Goal: Navigation & Orientation: Find specific page/section

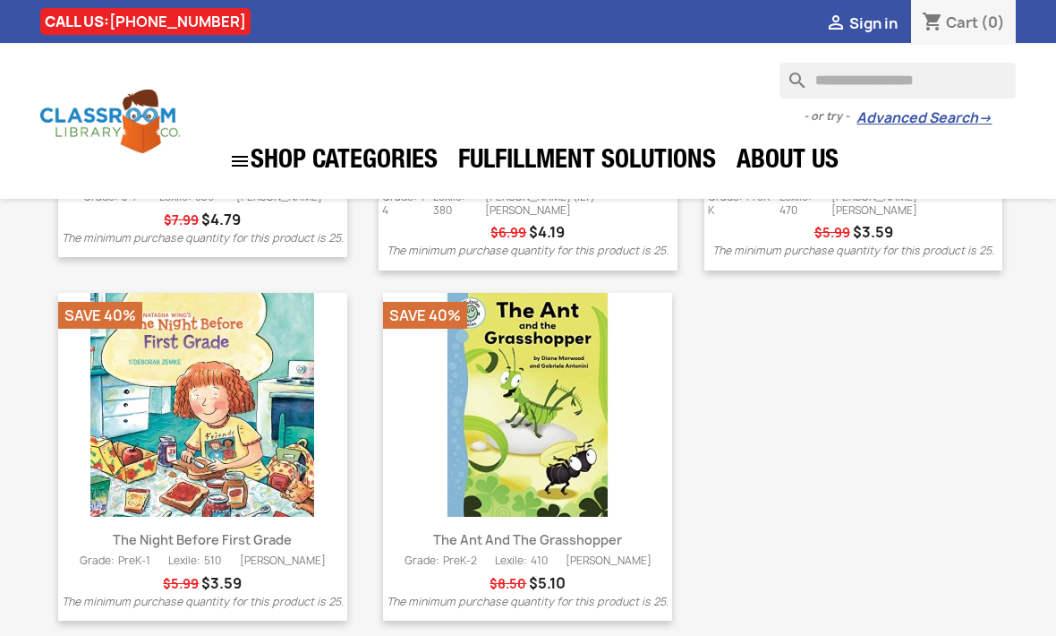
scroll to position [2789, 0]
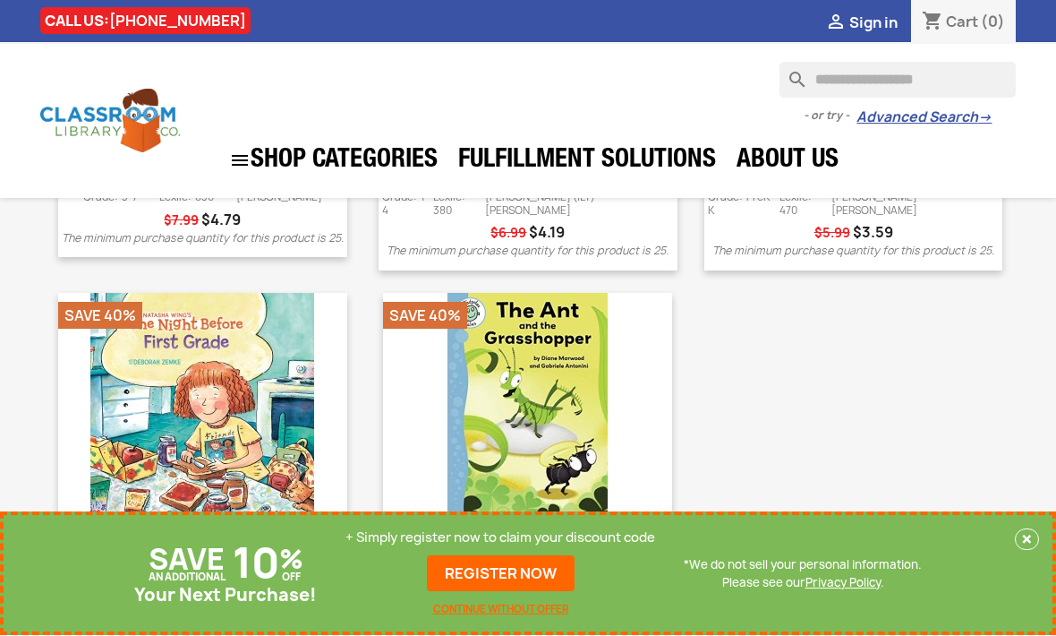
click at [1020, 551] on button "×" at bounding box center [1027, 539] width 24 height 21
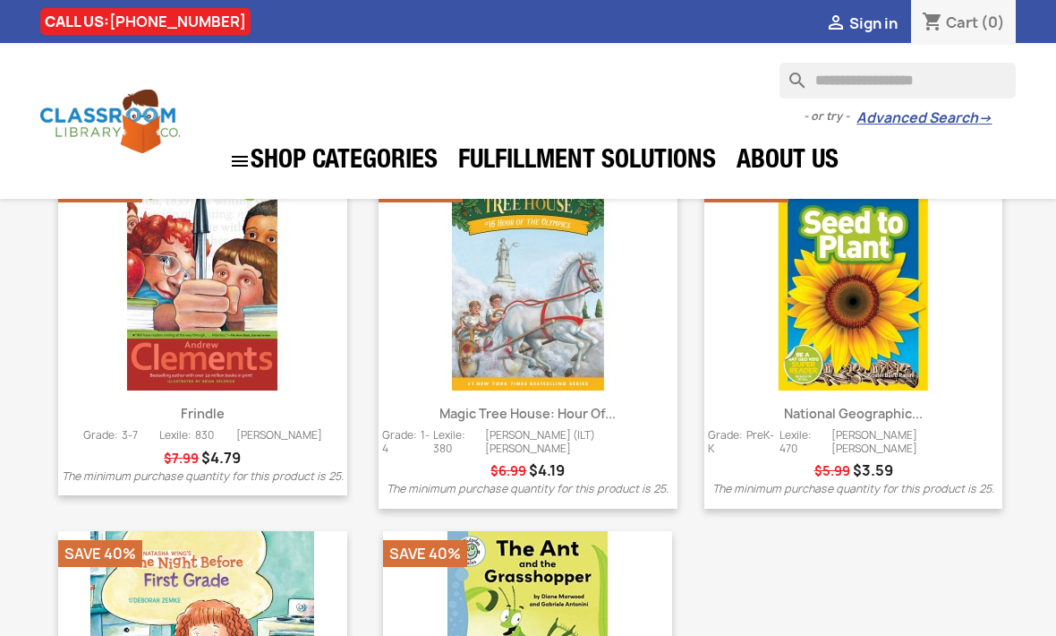
scroll to position [2480, 0]
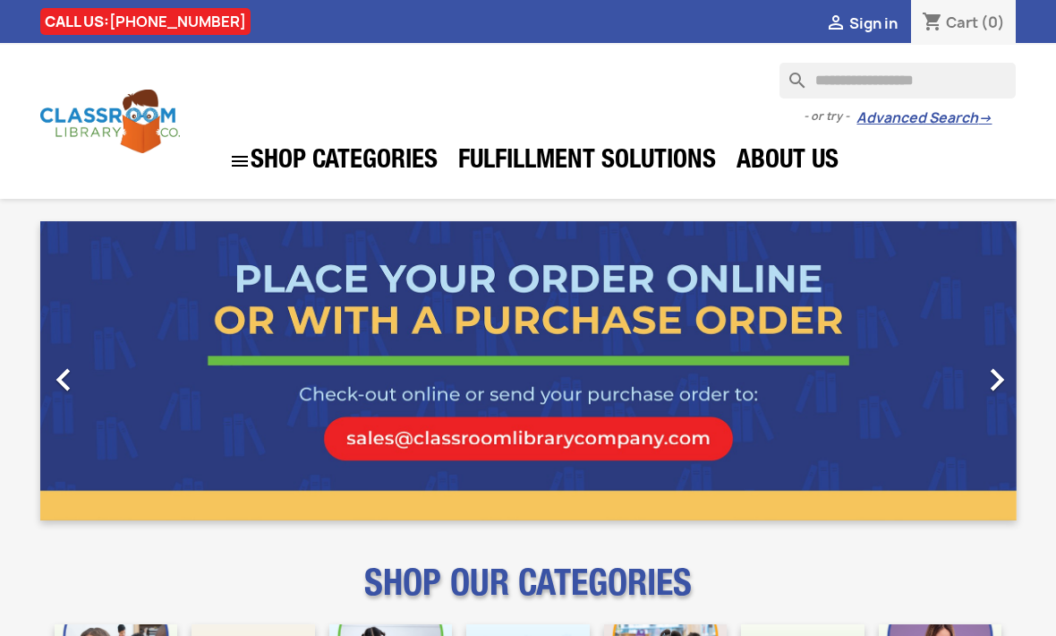
click at [792, 163] on link "About Us" at bounding box center [788, 162] width 120 height 36
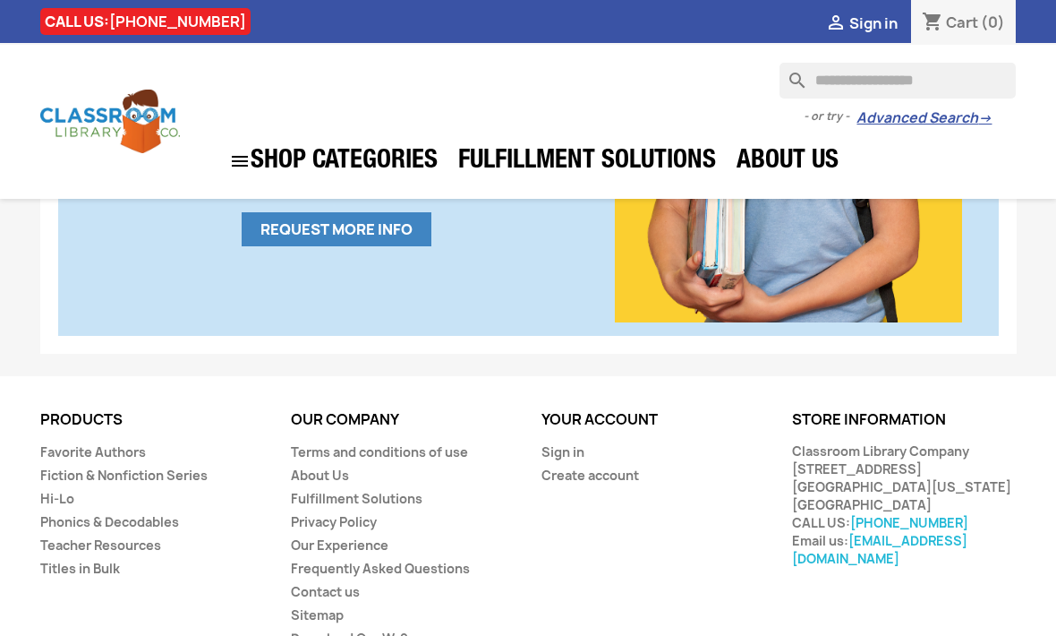
scroll to position [1168, 0]
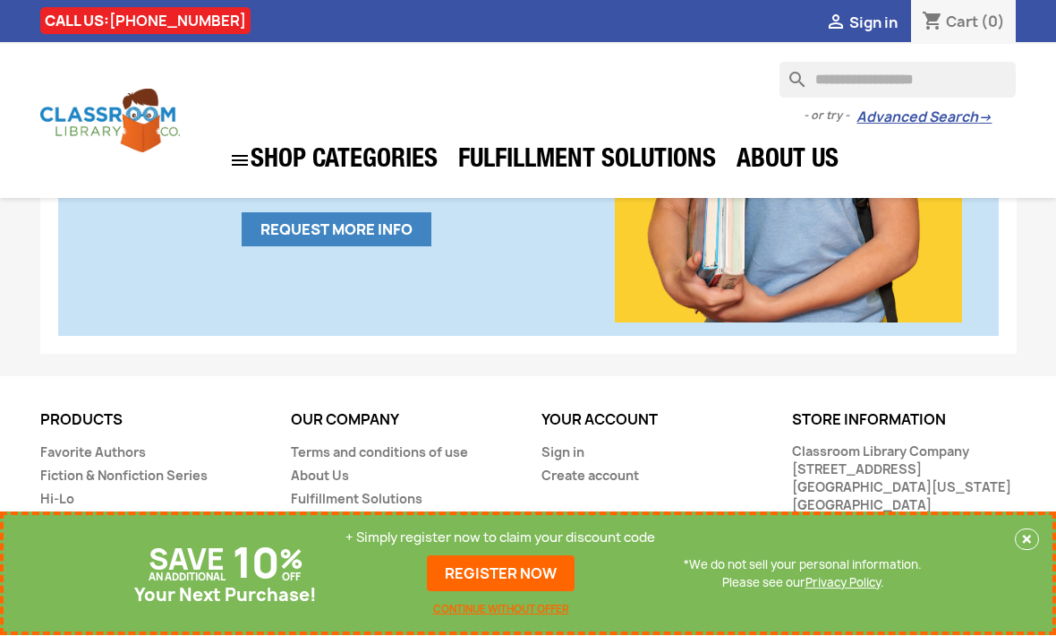
click at [1023, 551] on button "×" at bounding box center [1027, 539] width 24 height 21
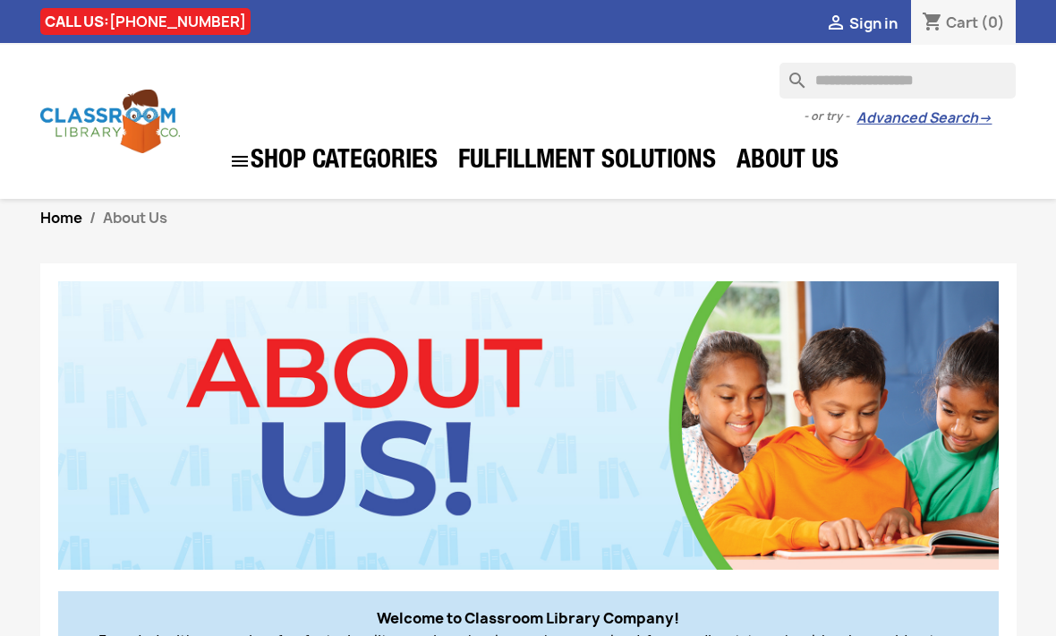
scroll to position [0, 0]
